Goal: Information Seeking & Learning: Learn about a topic

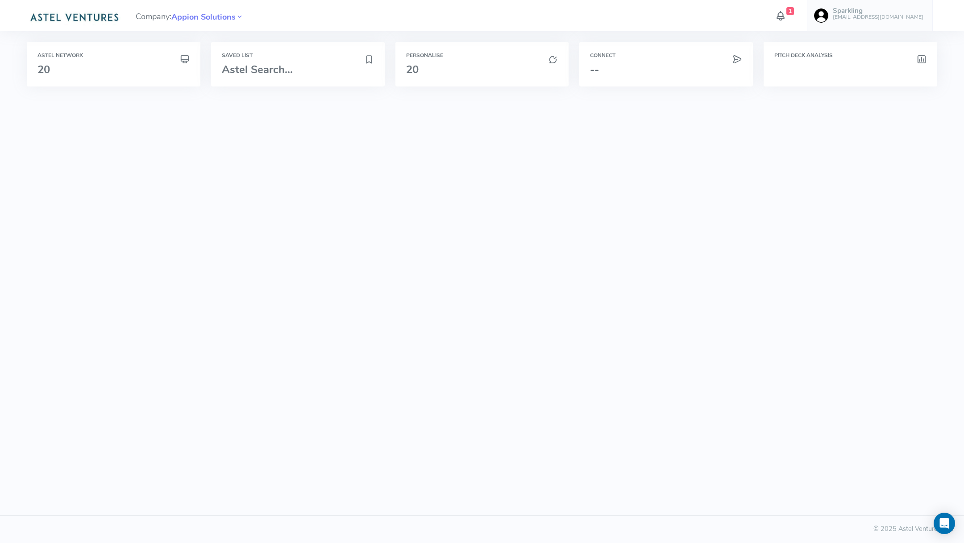
click at [786, 17] on icon at bounding box center [781, 16] width 12 height 16
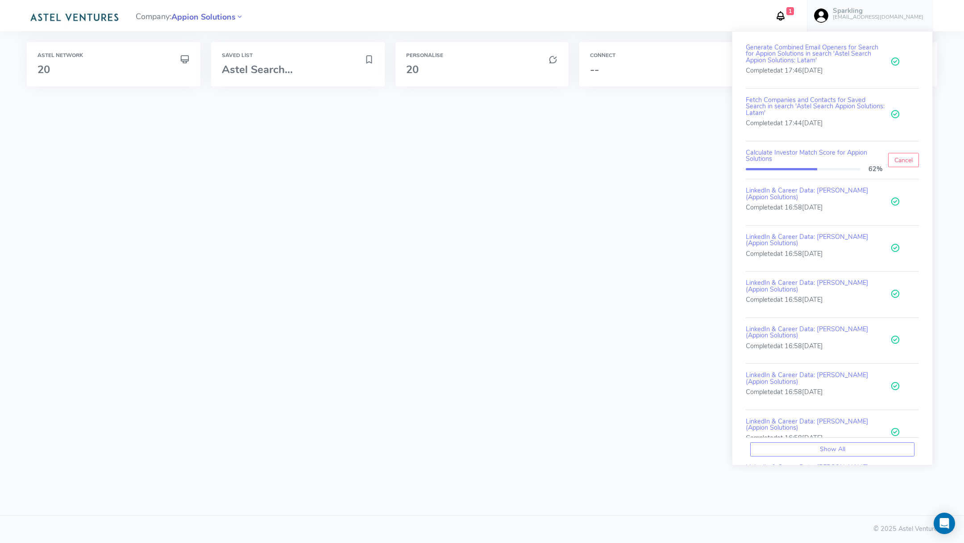
click at [200, 19] on span "Appion Solutions" at bounding box center [203, 17] width 64 height 12
click at [148, 78] on div "Astel Network 20" at bounding box center [114, 64] width 174 height 45
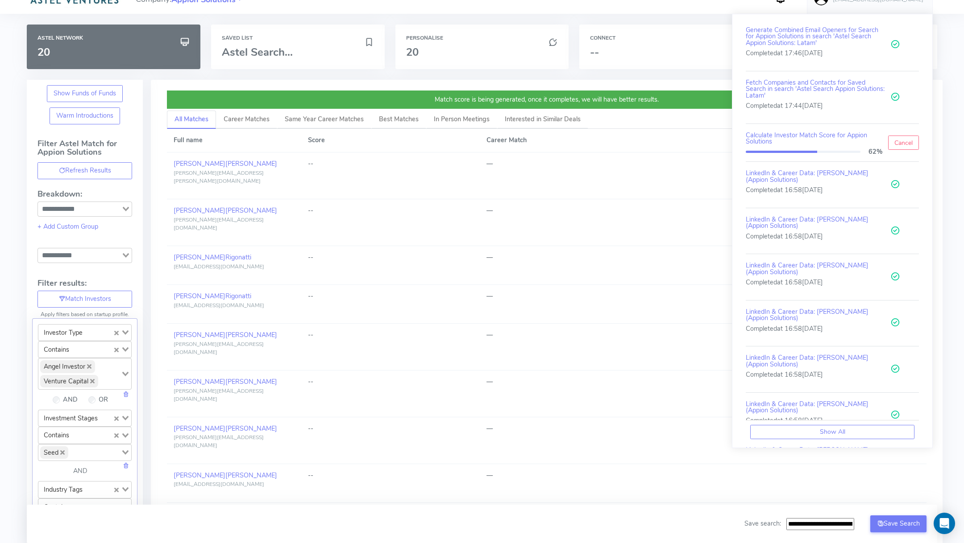
scroll to position [32, 0]
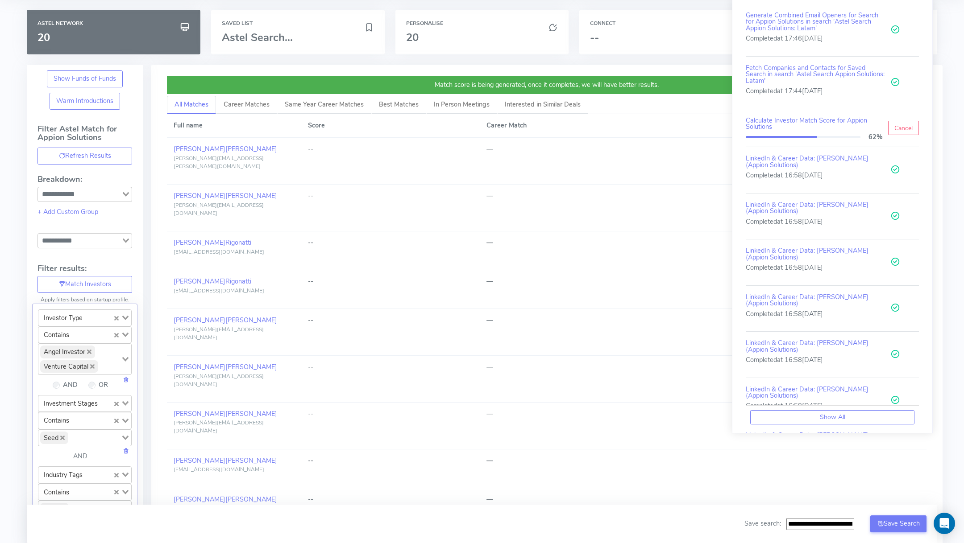
click at [90, 350] on icon "Deselect Angel Investor" at bounding box center [89, 352] width 4 height 4
click at [61, 422] on icon "Deselect Seed" at bounding box center [62, 424] width 4 height 4
click at [64, 421] on input "Search for option" at bounding box center [79, 422] width 81 height 11
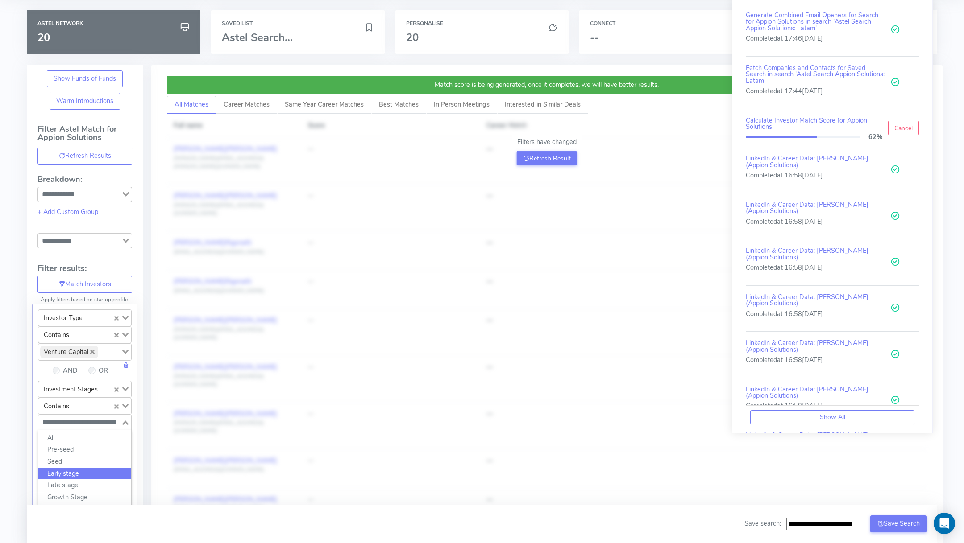
click at [72, 471] on li "Early stage" at bounding box center [84, 474] width 93 height 12
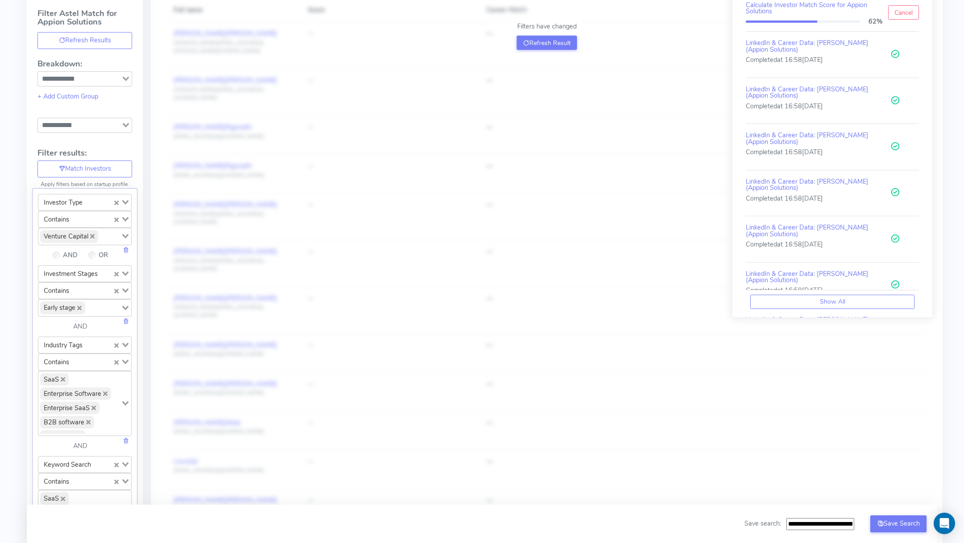
scroll to position [180, 0]
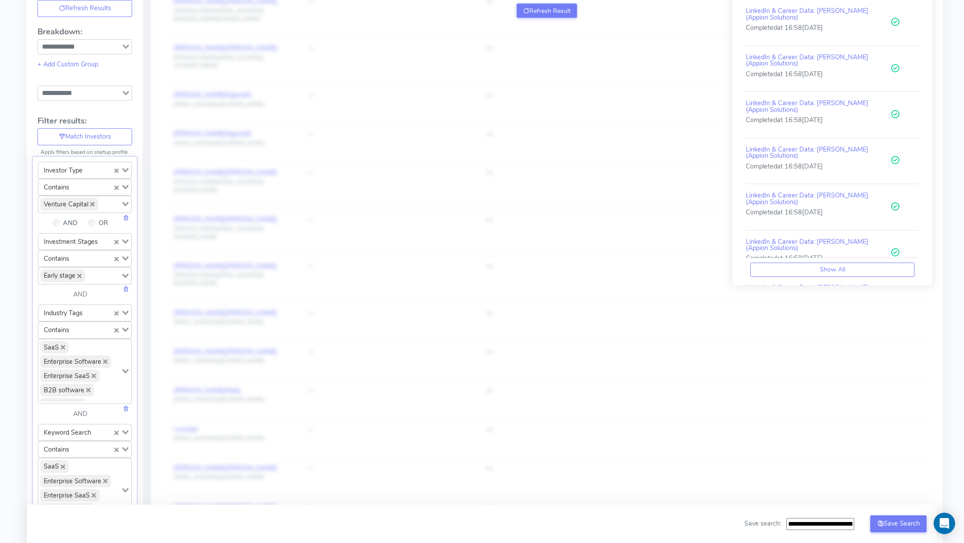
click at [64, 345] on icon "Deselect SaaS" at bounding box center [63, 347] width 4 height 4
click at [104, 345] on icon "Deselect Enterprise Software" at bounding box center [105, 347] width 4 height 4
click at [93, 345] on icon "Deselect Enterprise SaaS" at bounding box center [93, 347] width 4 height 4
click at [87, 345] on icon "Deselect B2B software" at bounding box center [88, 347] width 4 height 4
click at [80, 345] on icon "Deselect B2B SAAS" at bounding box center [79, 347] width 4 height 4
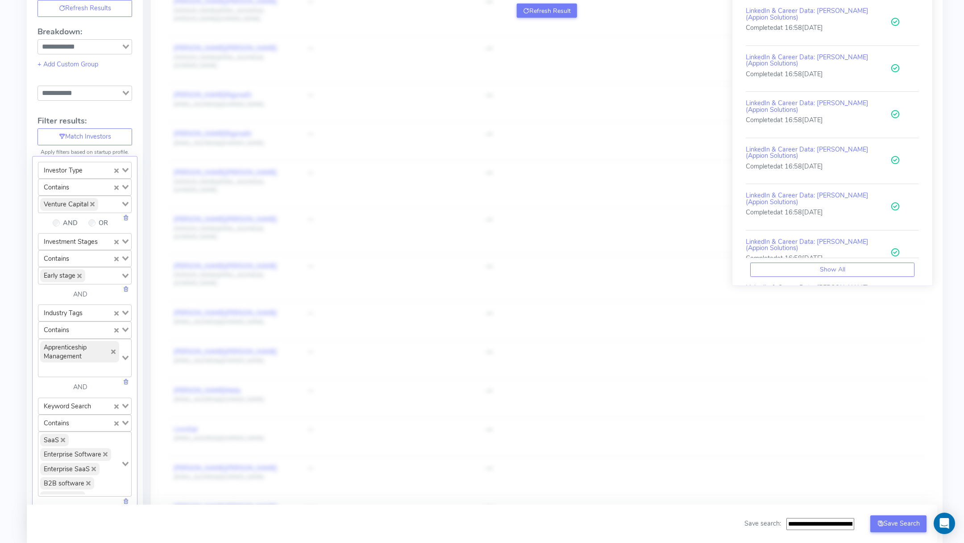
click at [111, 350] on icon "Deselect Apprenticeship Management" at bounding box center [113, 352] width 4 height 4
click at [86, 347] on input "Search for option" at bounding box center [79, 346] width 81 height 11
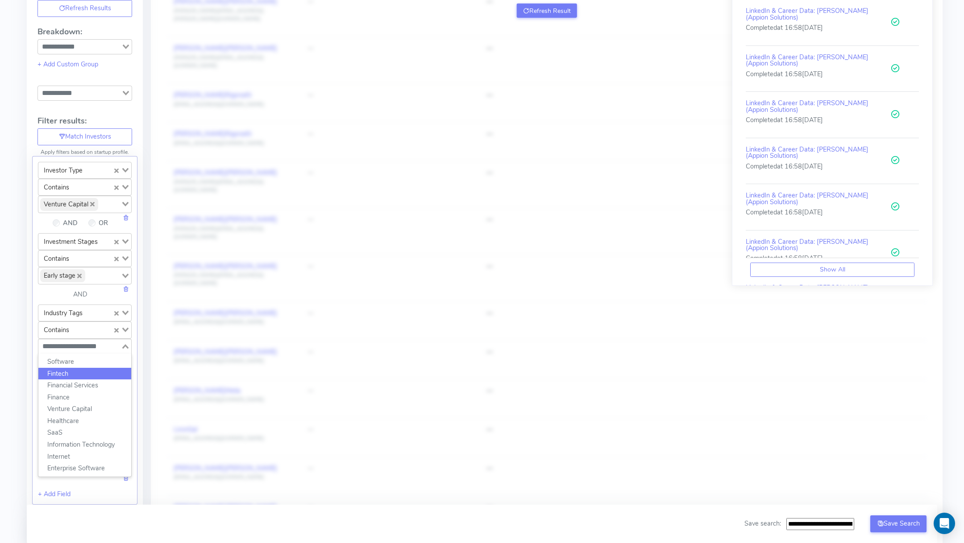
click at [77, 368] on li "Fintech" at bounding box center [84, 374] width 93 height 12
click at [148, 370] on div "Match score is being generated, once it completes, we will have better results.…" at bounding box center [543, 519] width 801 height 1205
click at [126, 476] on link at bounding box center [126, 480] width 6 height 9
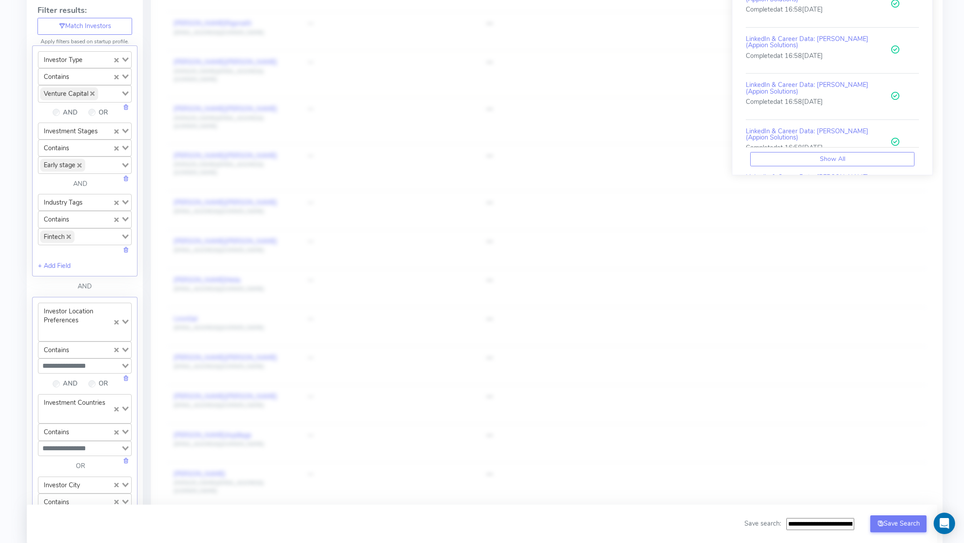
scroll to position [293, 0]
click at [124, 371] on link at bounding box center [126, 375] width 6 height 9
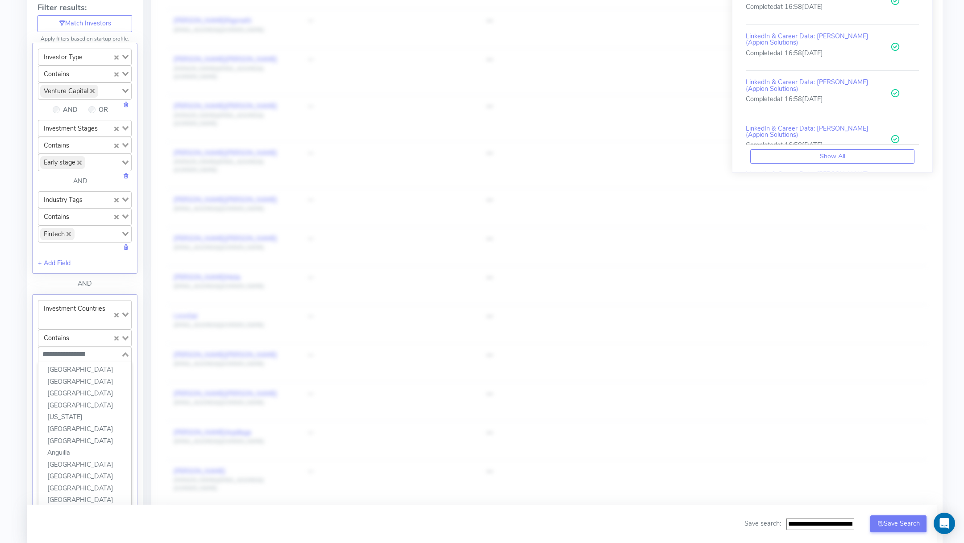
click at [77, 353] on input "Search for option" at bounding box center [79, 354] width 81 height 11
type input "***"
click at [79, 423] on li "[GEOGRAPHIC_DATA]" at bounding box center [84, 429] width 93 height 12
click at [140, 405] on div "Filter Astel Match for Appion Solutions Refresh Results Breakdown: Loading... +…" at bounding box center [85, 338] width 116 height 949
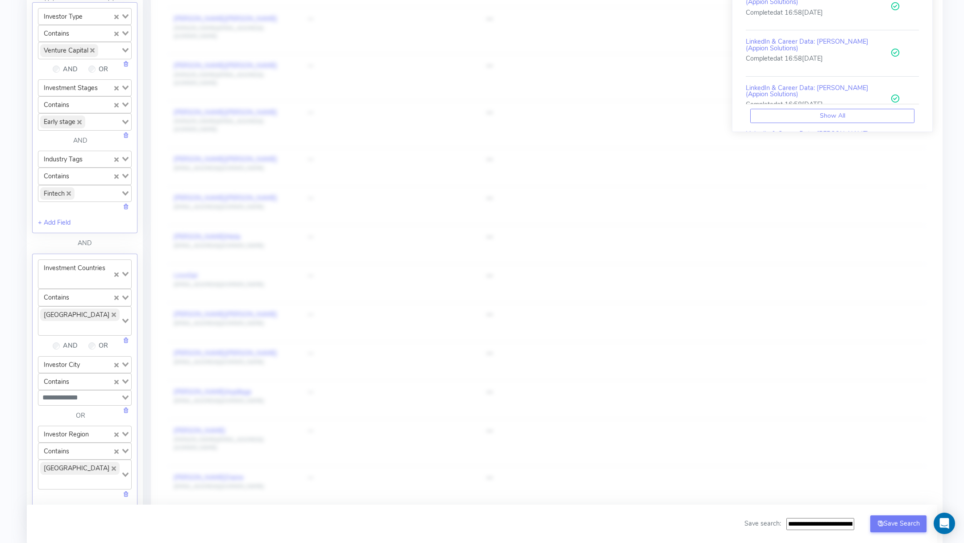
scroll to position [340, 0]
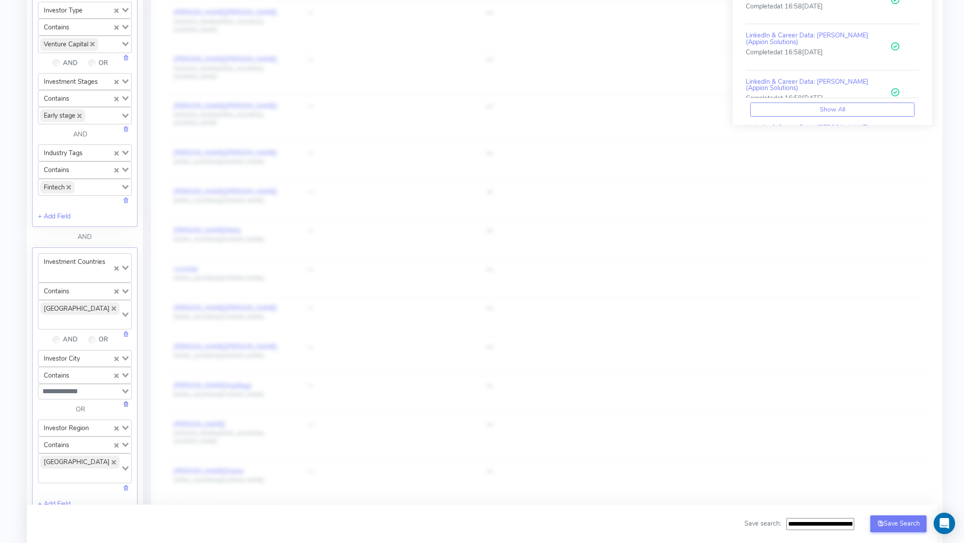
click at [124, 407] on link at bounding box center [126, 404] width 6 height 9
click at [124, 414] on link at bounding box center [126, 418] width 6 height 9
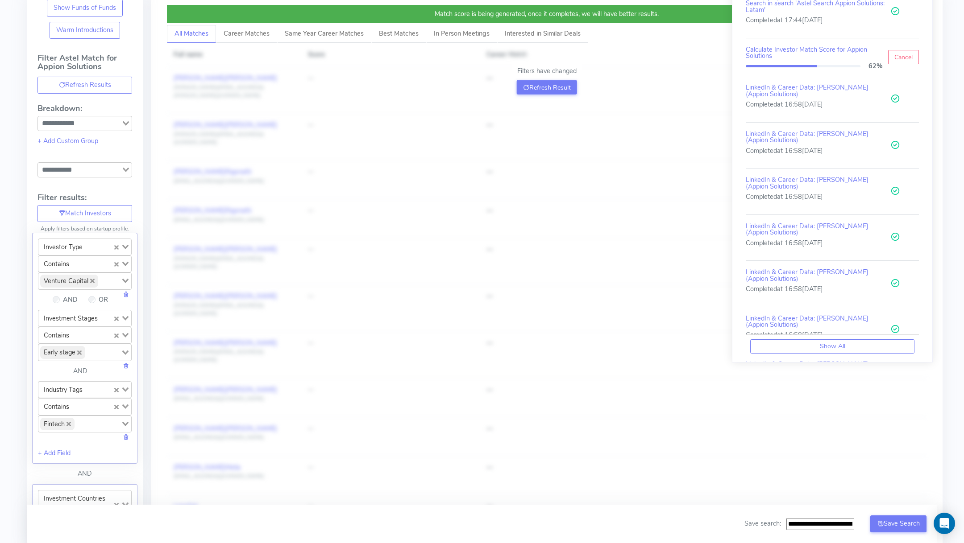
scroll to position [0, 0]
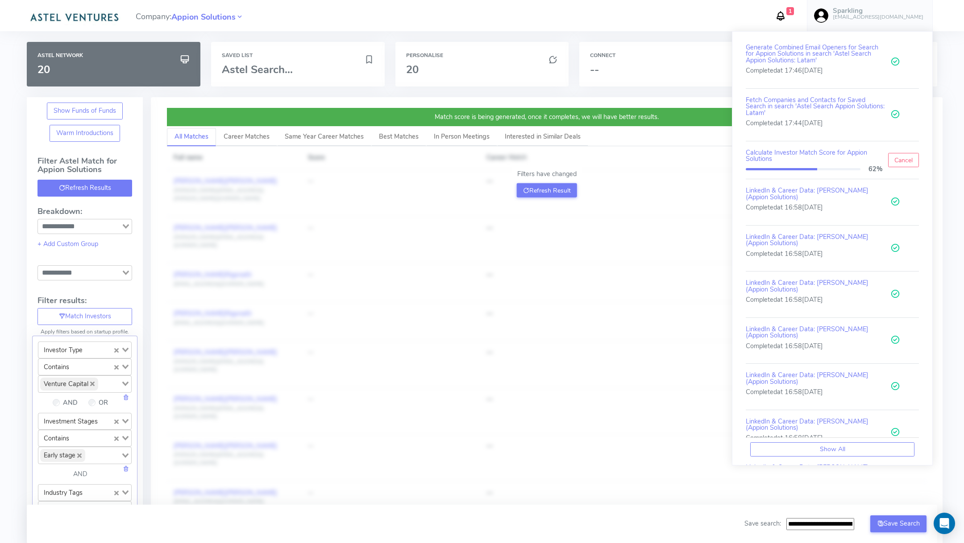
click at [95, 185] on button "Refresh Results" at bounding box center [84, 188] width 95 height 17
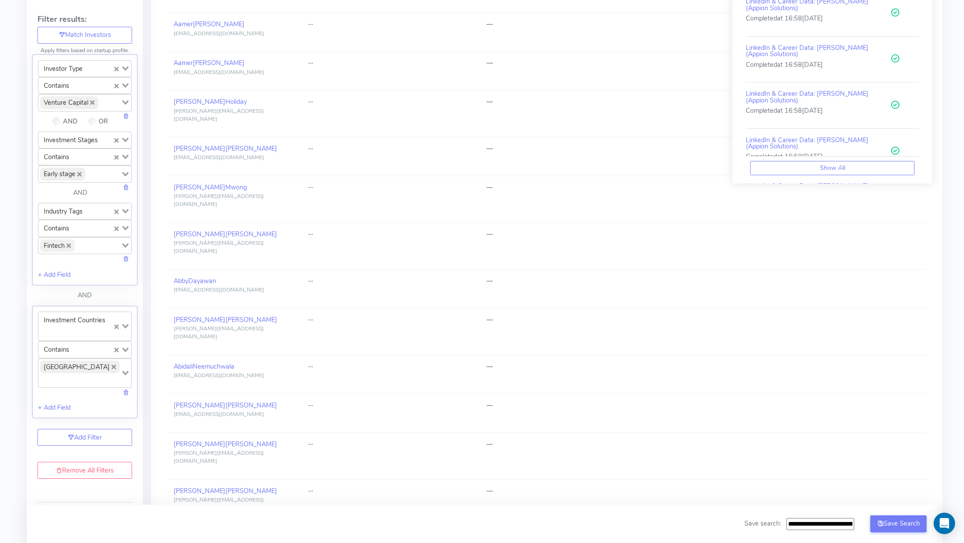
scroll to position [294, 0]
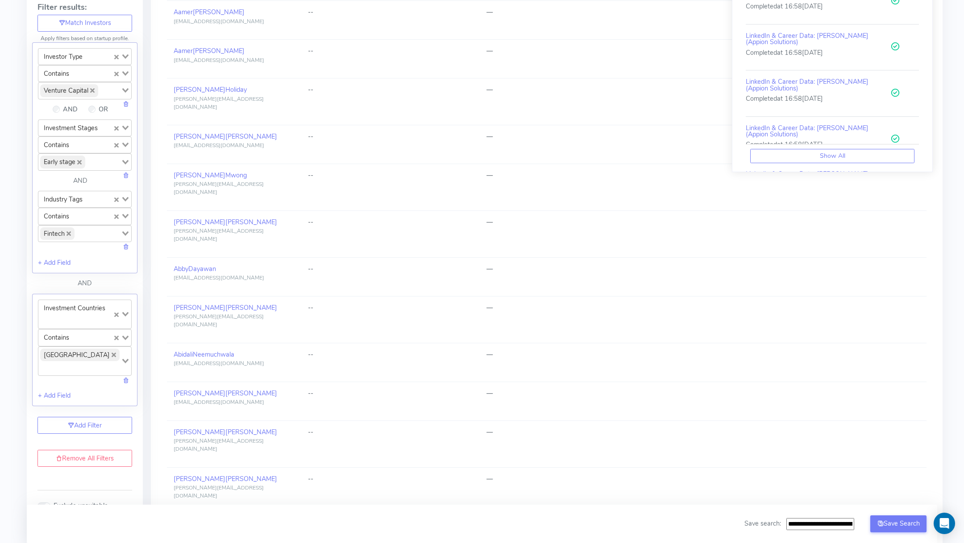
click at [116, 355] on icon "Deselect United States of America" at bounding box center [114, 355] width 4 height 4
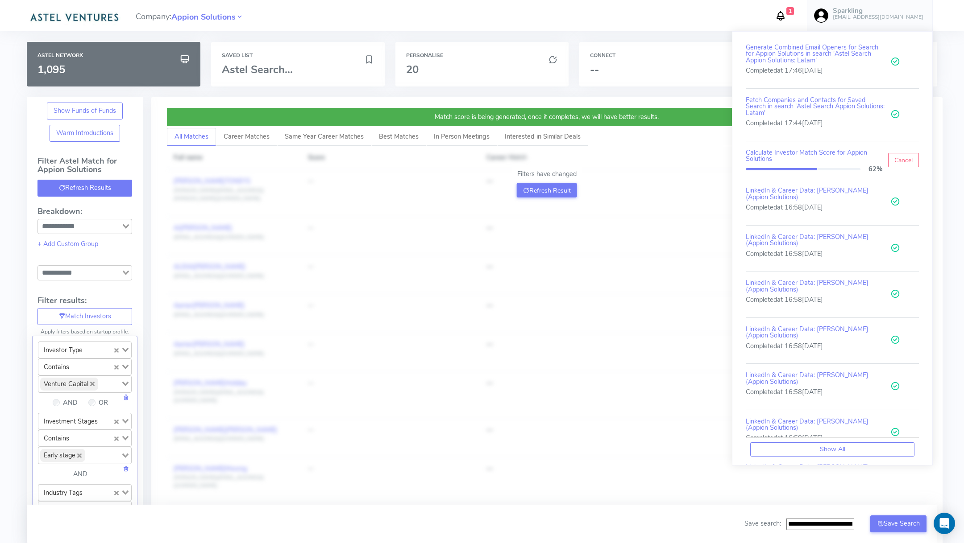
click at [90, 184] on button "Refresh Results" at bounding box center [84, 188] width 95 height 17
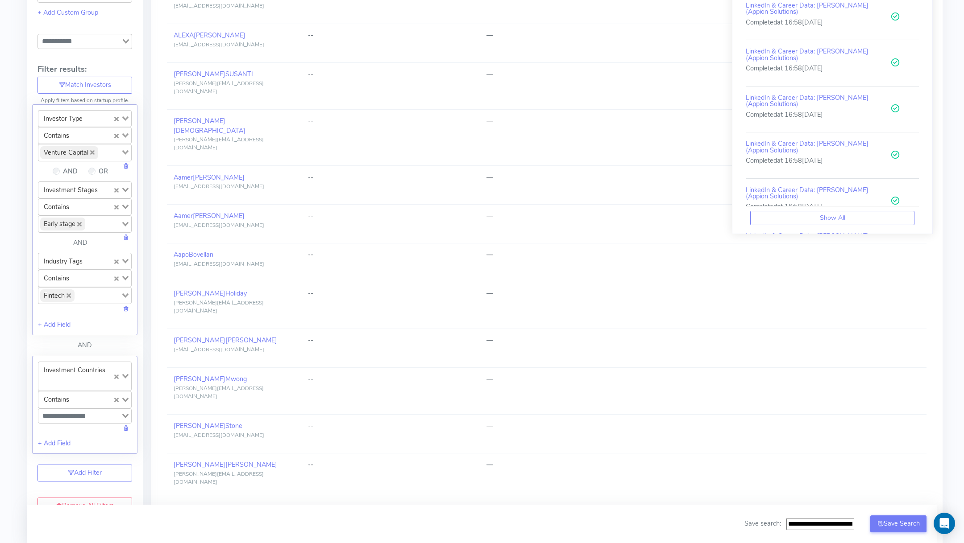
scroll to position [230, 0]
